Goal: Task Accomplishment & Management: Complete application form

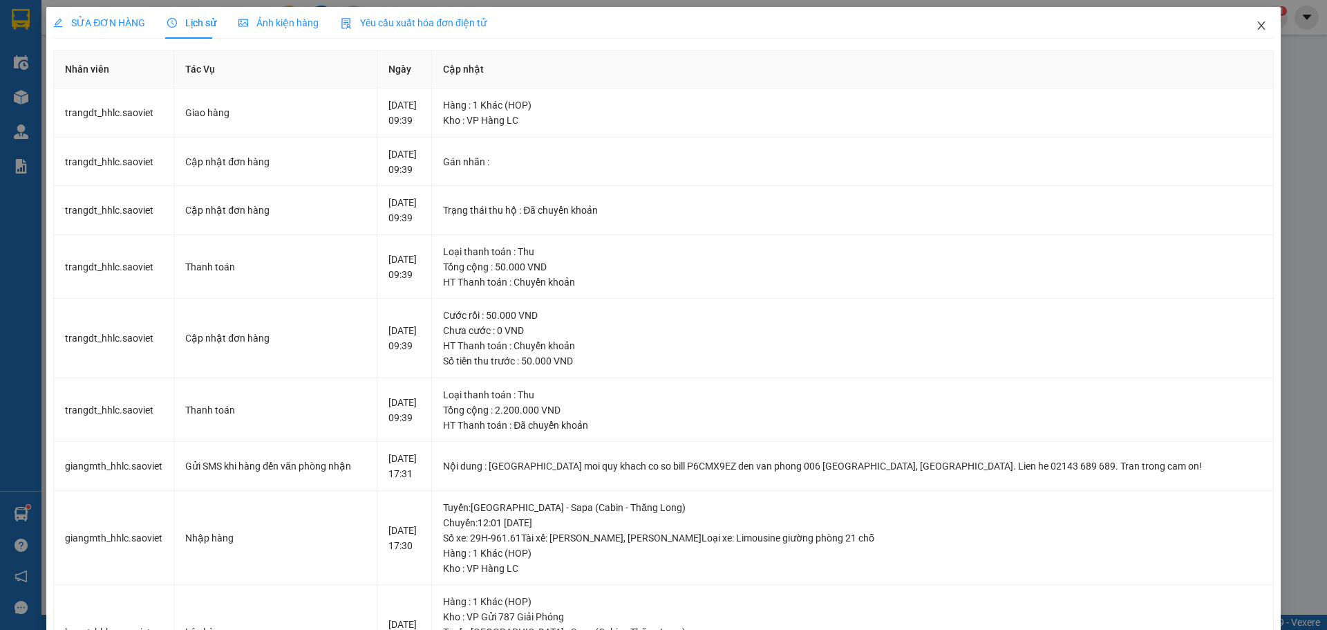
click at [1257, 28] on icon "close" at bounding box center [1261, 25] width 8 height 8
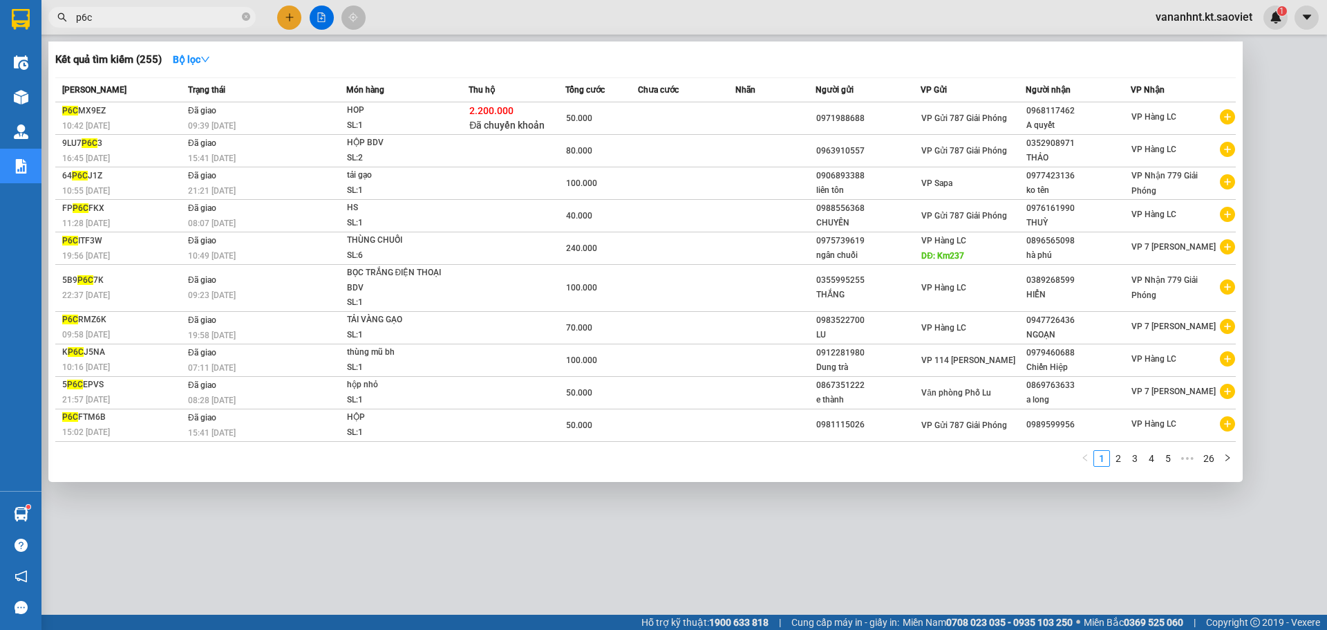
click at [108, 12] on input "p6c" at bounding box center [157, 17] width 163 height 15
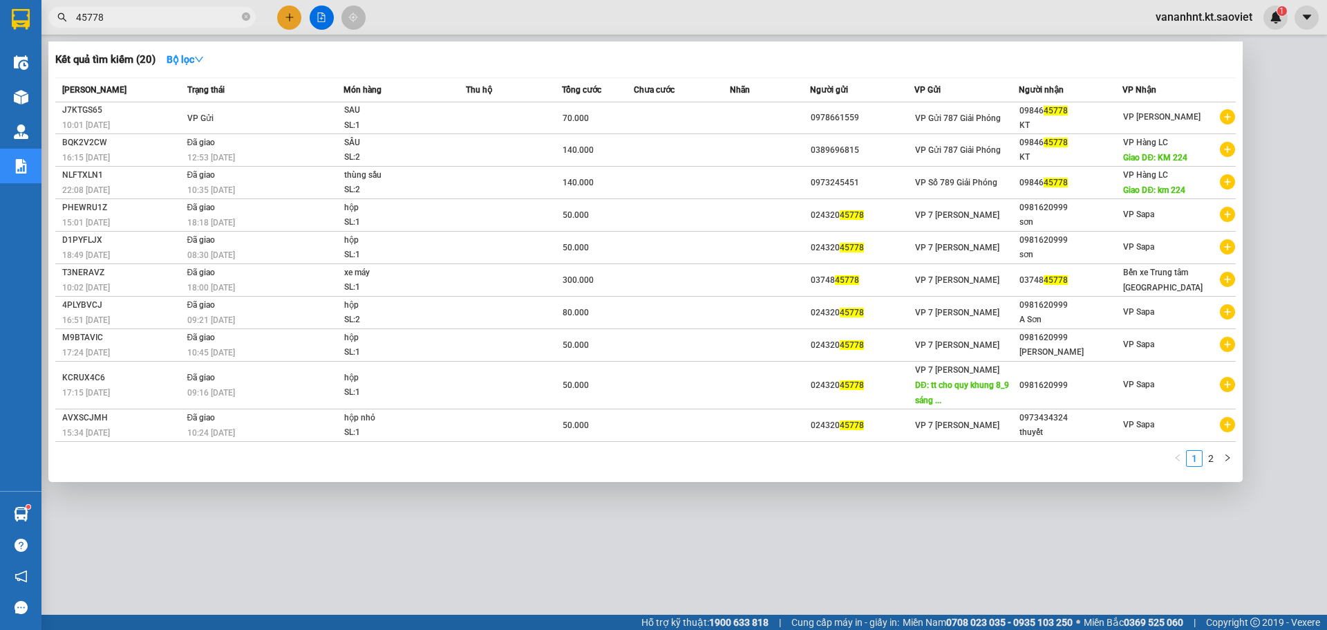
click at [79, 17] on input "45778" at bounding box center [157, 17] width 163 height 15
click at [74, 17] on span "45778" at bounding box center [151, 17] width 207 height 21
click at [75, 17] on span "45778" at bounding box center [151, 17] width 207 height 21
click at [77, 17] on input "45778" at bounding box center [157, 17] width 163 height 15
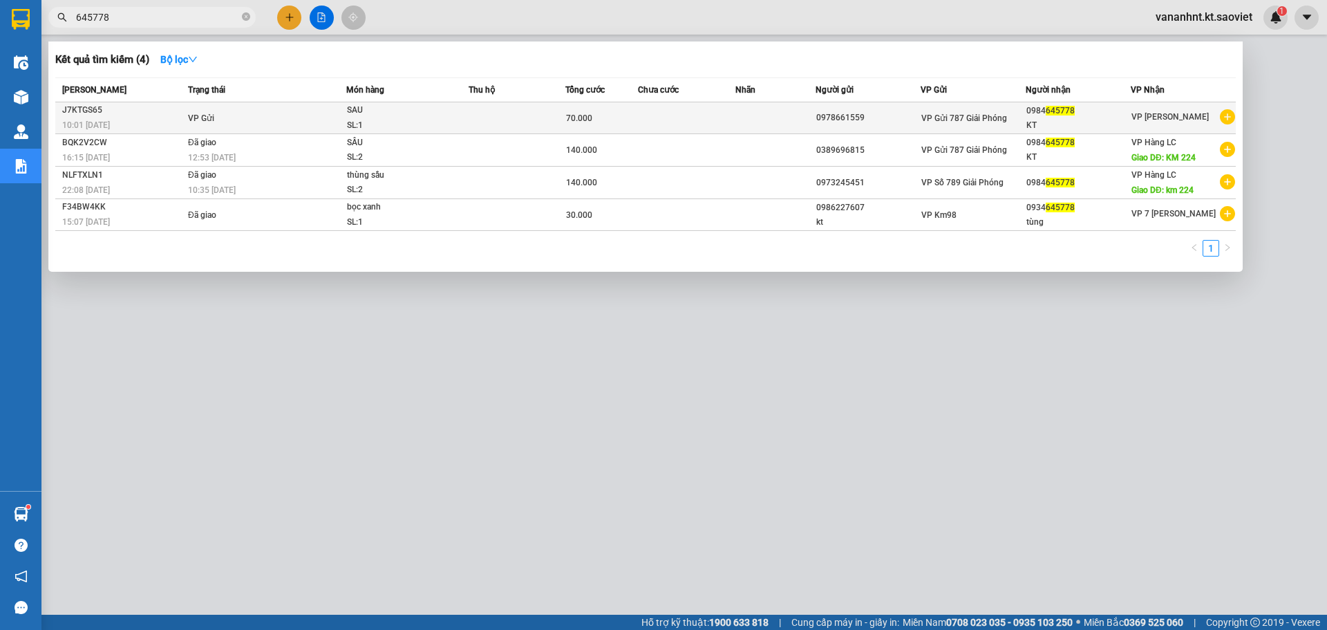
type input "645778"
click at [475, 114] on td at bounding box center [517, 118] width 97 height 32
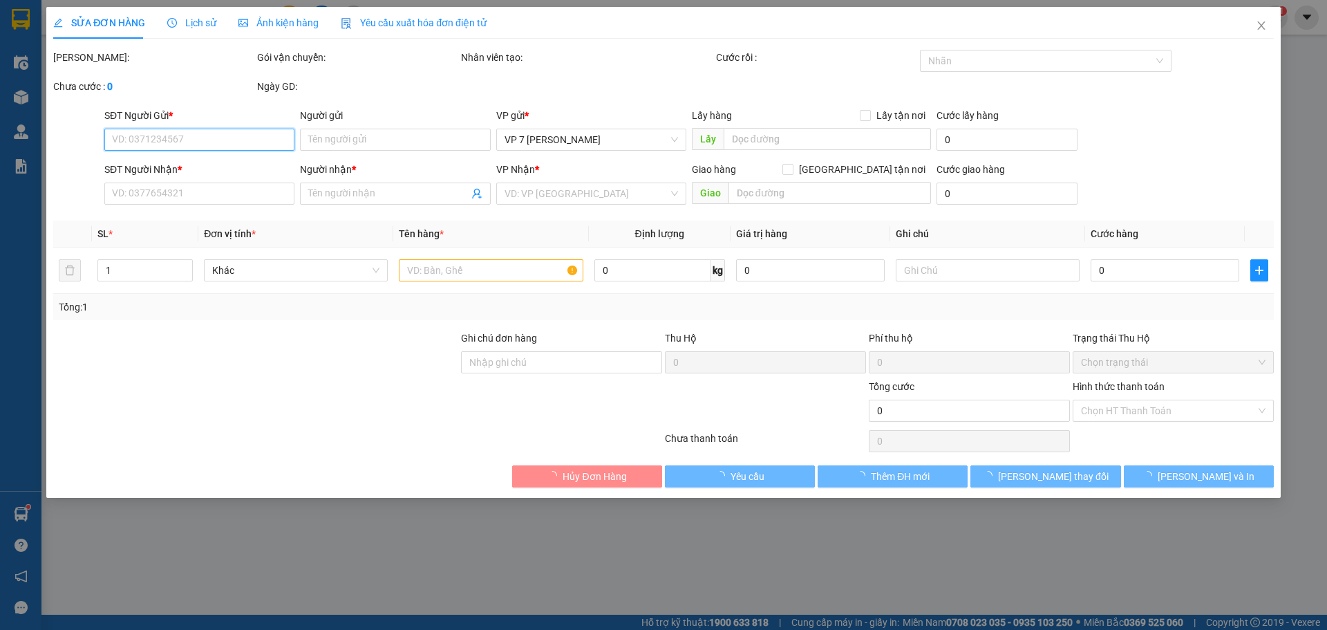
type input "0978661559"
type input "0984645778"
type input "KT"
type input "70.000"
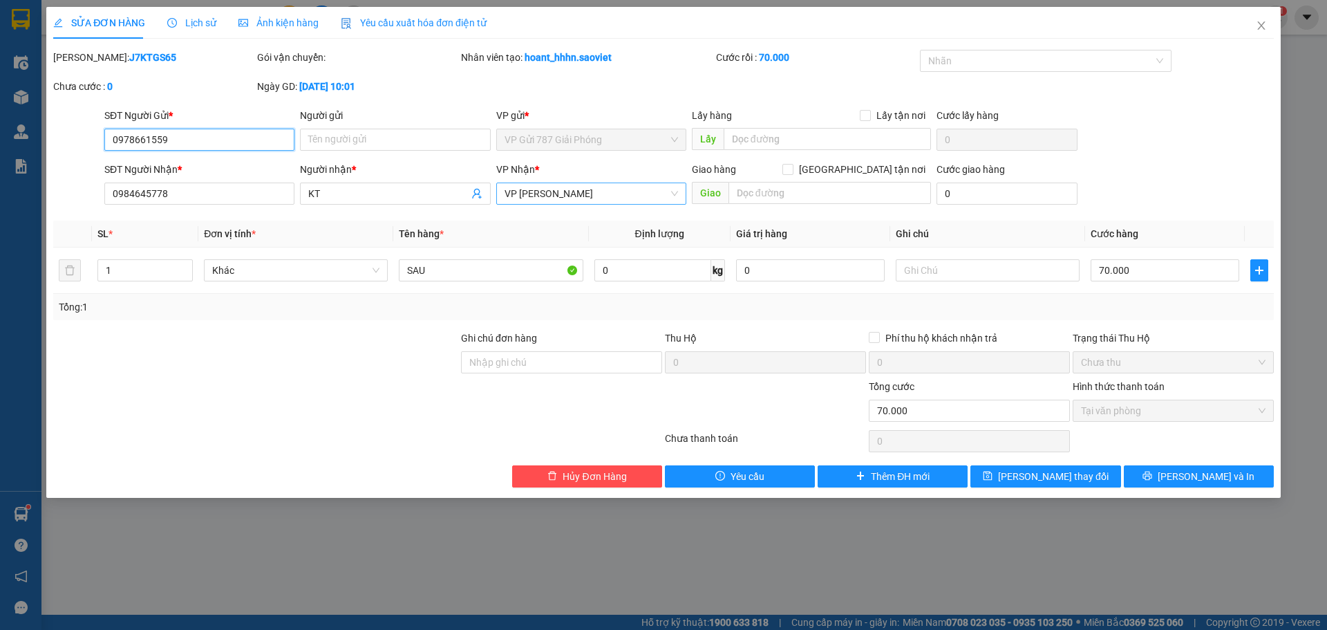
drag, startPoint x: 603, startPoint y: 187, endPoint x: 590, endPoint y: 186, distance: 12.5
click at [590, 186] on span "VP [PERSON_NAME]" at bounding box center [590, 193] width 173 height 21
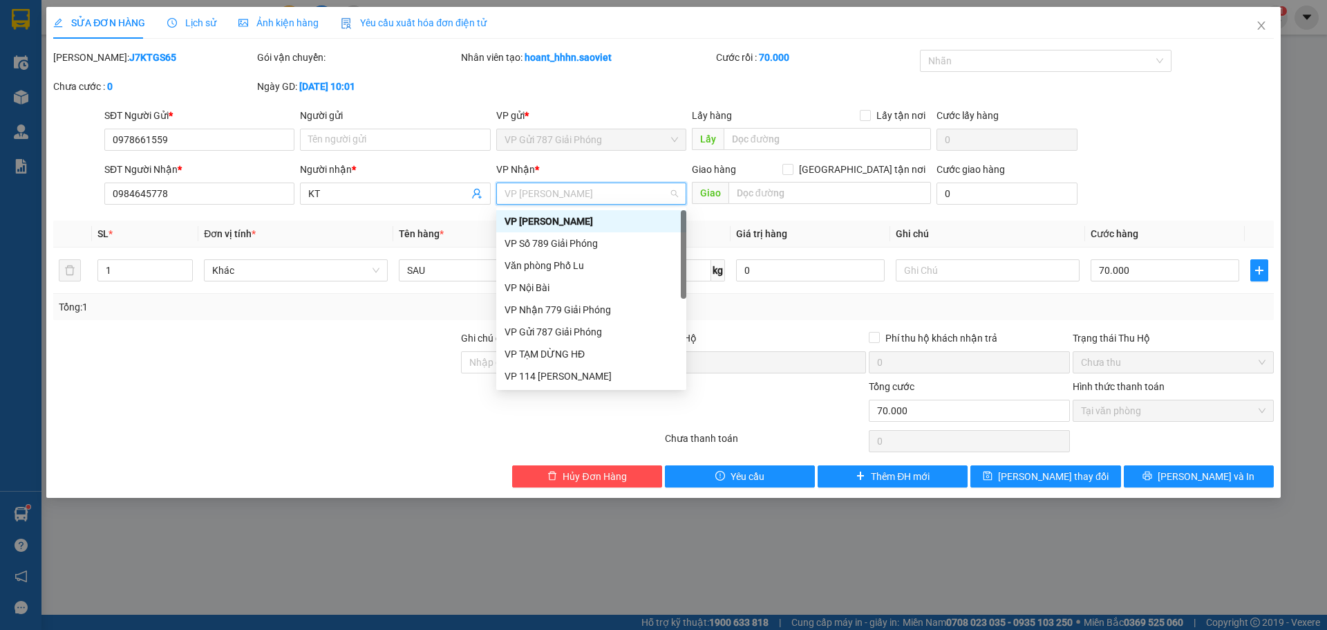
click at [587, 191] on span "VP [PERSON_NAME]" at bounding box center [590, 193] width 173 height 21
click at [585, 263] on div "Văn phòng Phố Lu" at bounding box center [590, 265] width 173 height 15
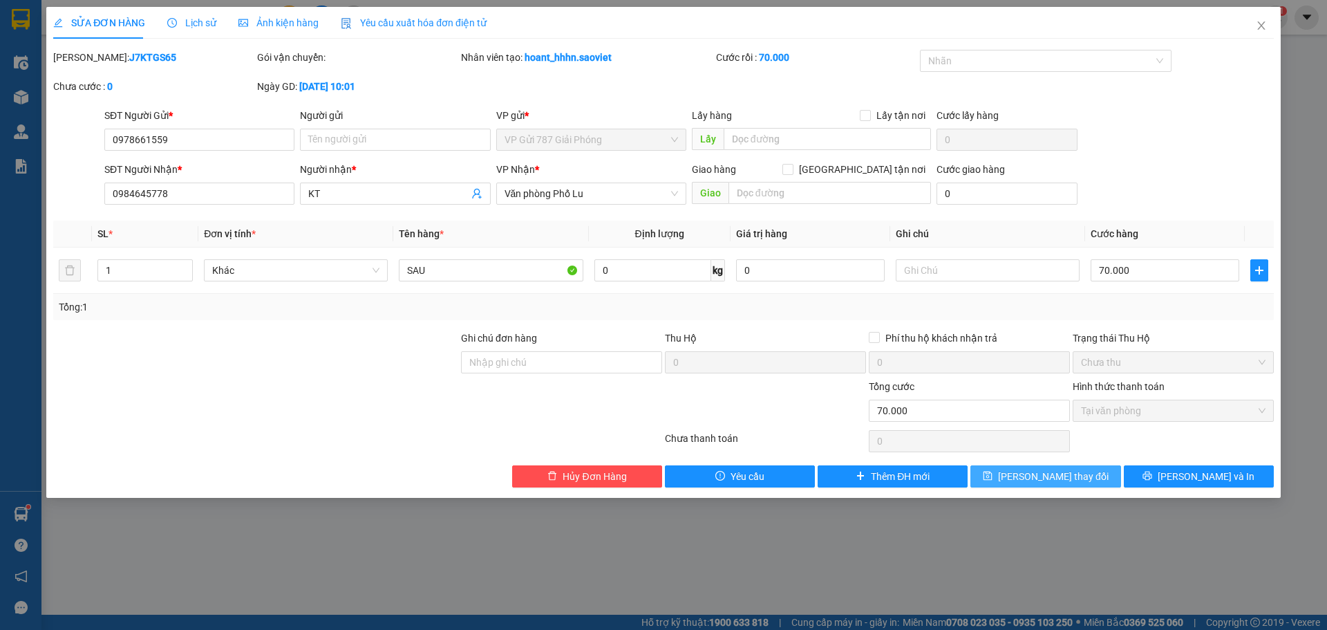
click at [1082, 487] on button "[PERSON_NAME] thay đổi" at bounding box center [1045, 476] width 150 height 22
